Goal: Task Accomplishment & Management: Use online tool/utility

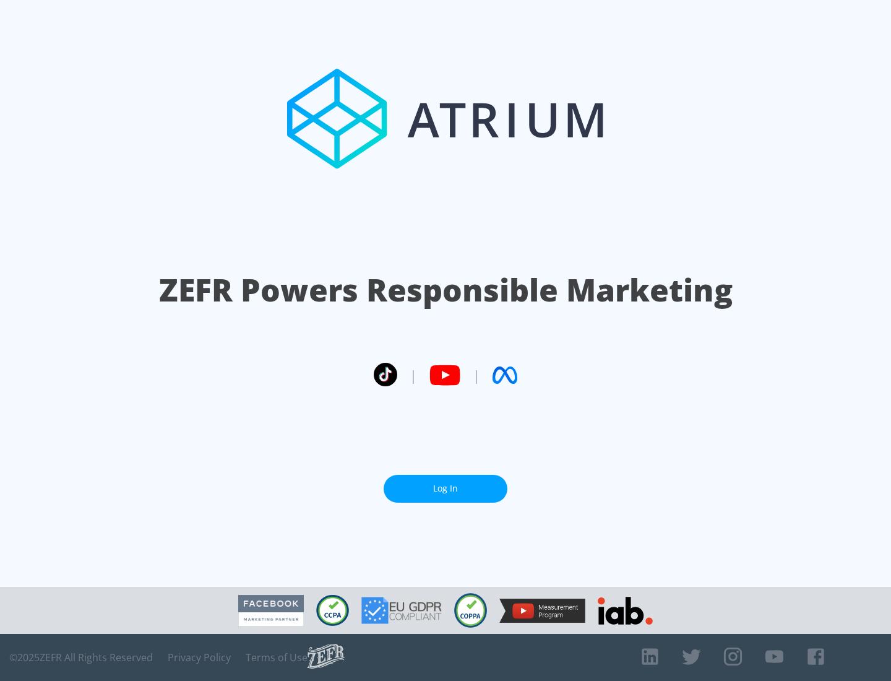
click at [445, 488] on link "Log In" at bounding box center [446, 489] width 124 height 28
